Goal: Transaction & Acquisition: Purchase product/service

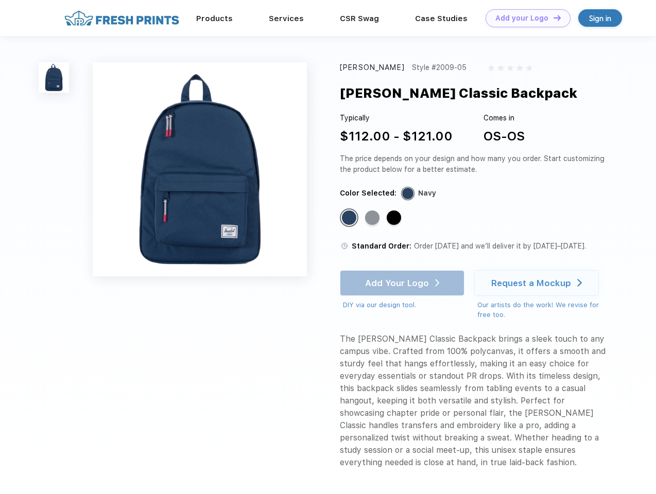
click at [524, 18] on link "Add your Logo Design Tool" at bounding box center [527, 18] width 85 height 18
click at [0, 0] on div "Design Tool" at bounding box center [0, 0] width 0 height 0
click at [552, 18] on link "Add your Logo Design Tool" at bounding box center [527, 18] width 85 height 18
click at [54, 77] on img at bounding box center [54, 77] width 30 height 30
click at [350, 218] on div "Standard Color" at bounding box center [349, 218] width 14 height 14
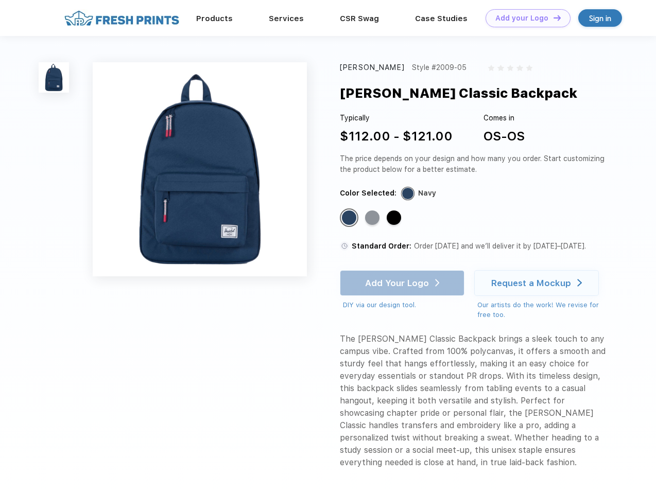
click at [373, 218] on div "Standard Color" at bounding box center [372, 218] width 14 height 14
click at [395, 218] on div "Standard Color" at bounding box center [394, 218] width 14 height 14
click at [403, 283] on div "Add Your Logo DIY via our design tool. Ah shoot! This product isn't up in our d…" at bounding box center [402, 290] width 125 height 40
click at [538, 283] on div "Request a Mockup" at bounding box center [531, 283] width 80 height 10
